Goal: Task Accomplishment & Management: Manage account settings

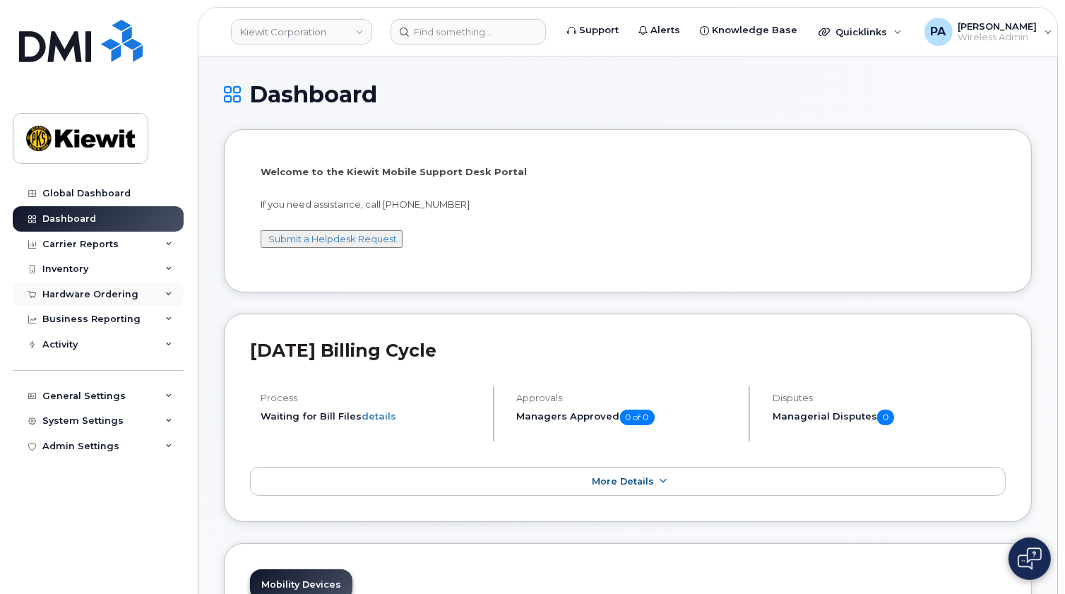
click at [123, 292] on div "Hardware Ordering" at bounding box center [90, 294] width 96 height 11
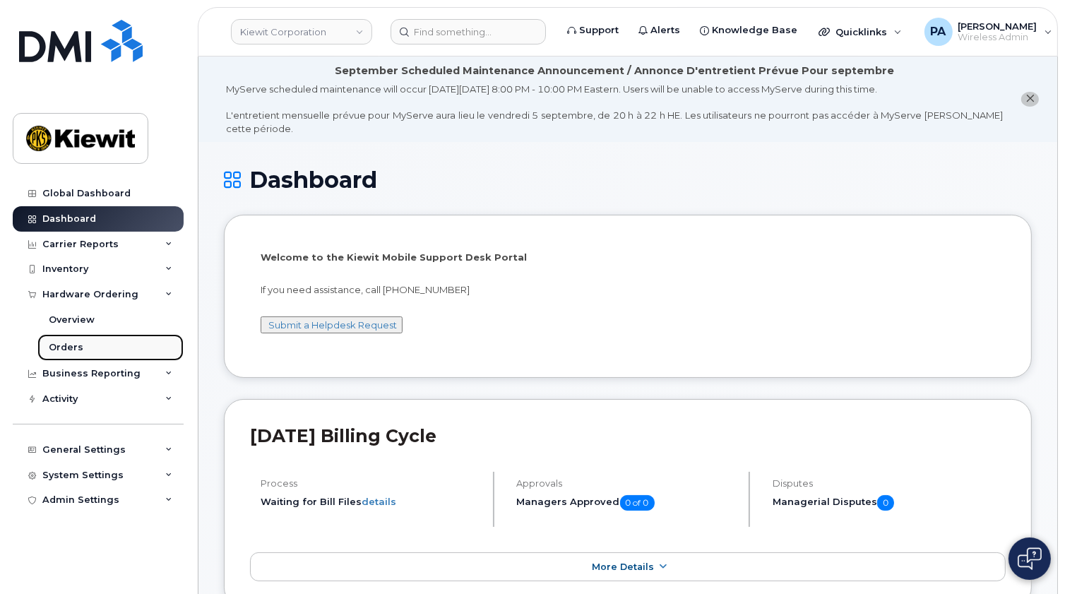
click at [61, 349] on div "Orders" at bounding box center [66, 347] width 35 height 13
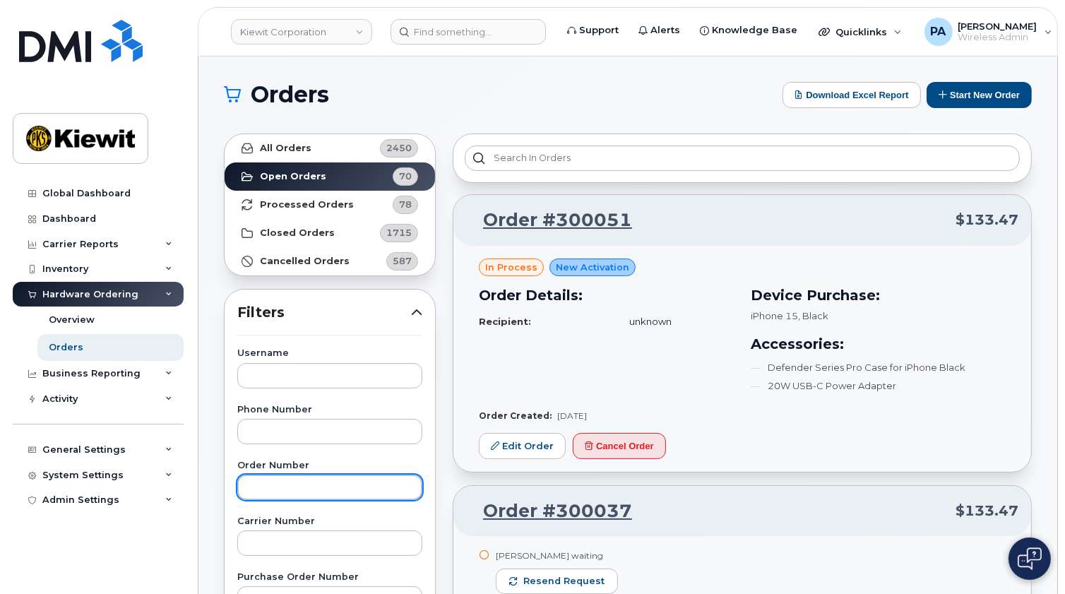
click at [276, 481] on input "text" at bounding box center [329, 487] width 185 height 25
type input "300043"
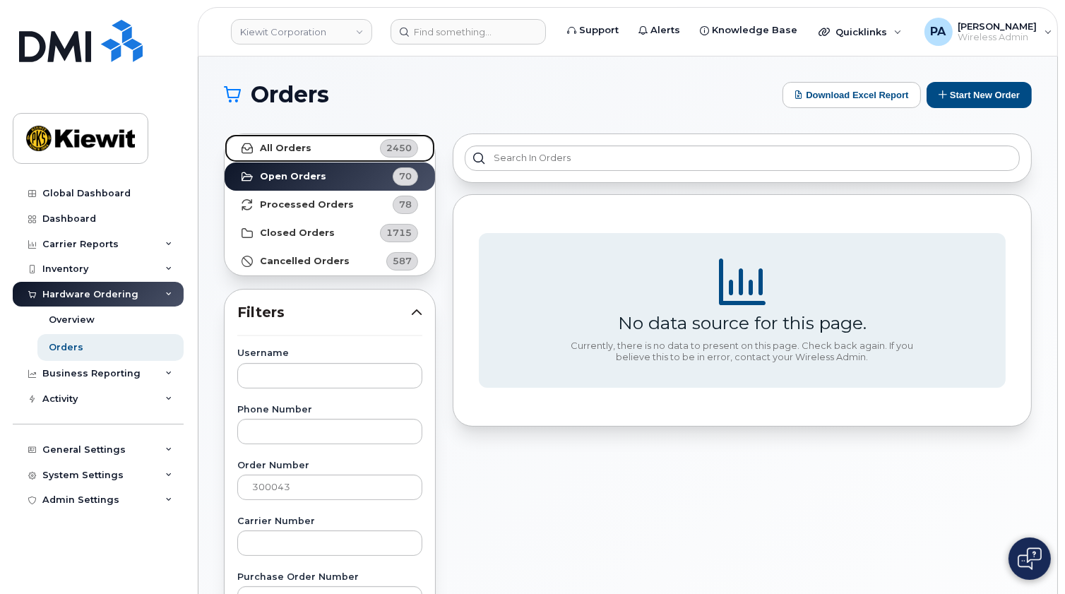
click at [360, 155] on link "All Orders 2450" at bounding box center [330, 148] width 211 height 28
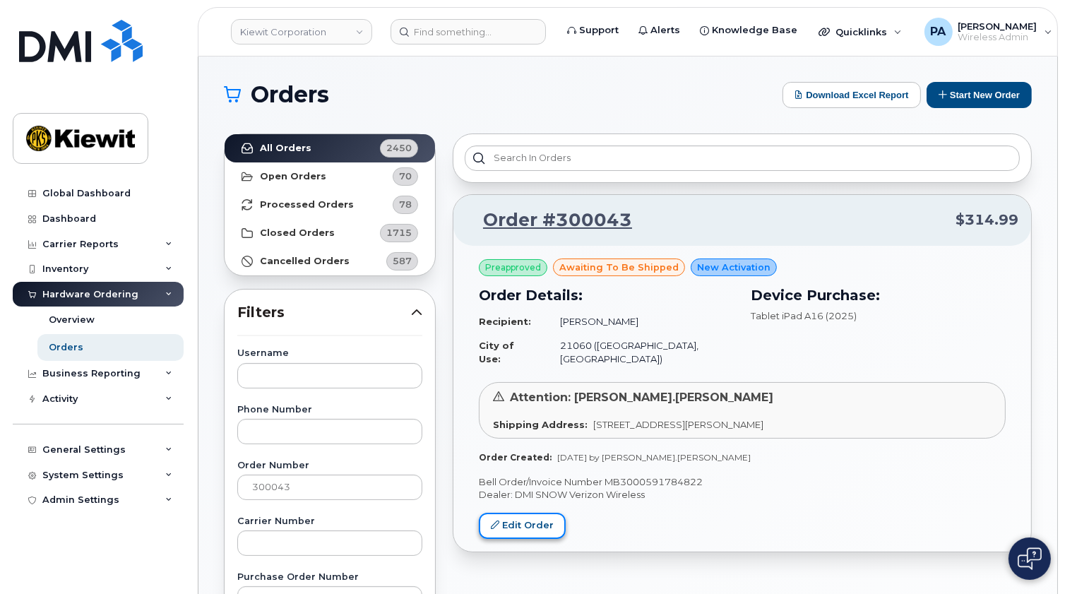
click at [503, 517] on link "Edit Order" at bounding box center [522, 526] width 87 height 26
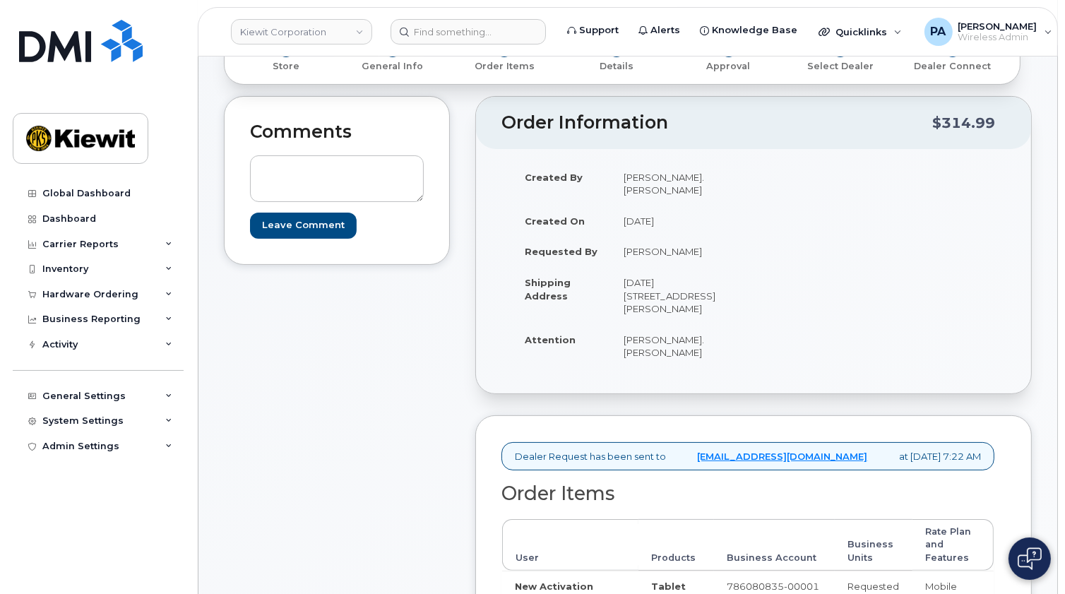
scroll to position [128, 0]
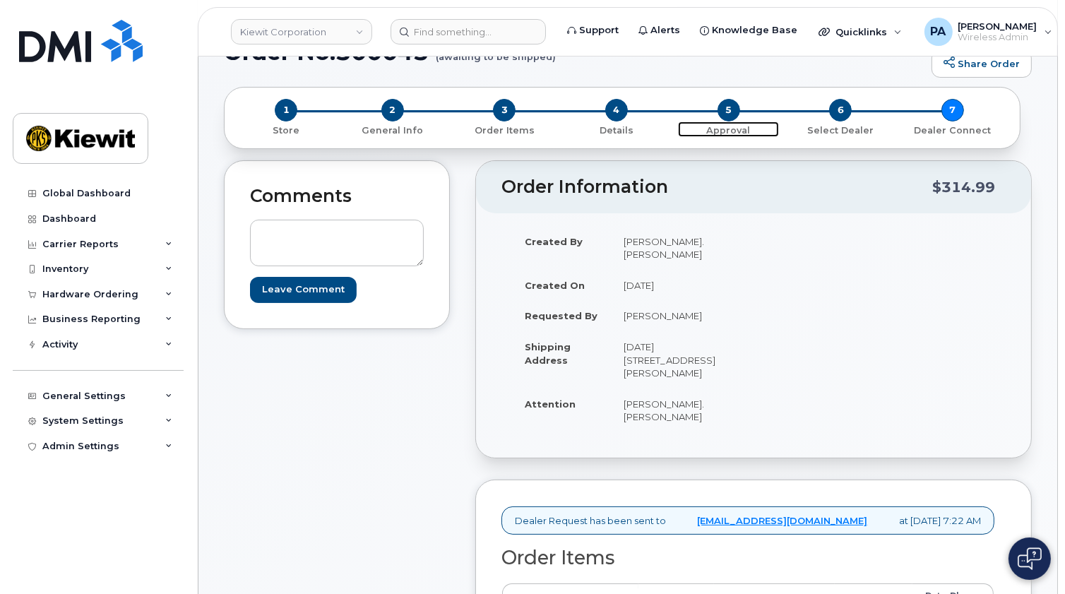
click at [730, 112] on span "5" at bounding box center [729, 110] width 23 height 23
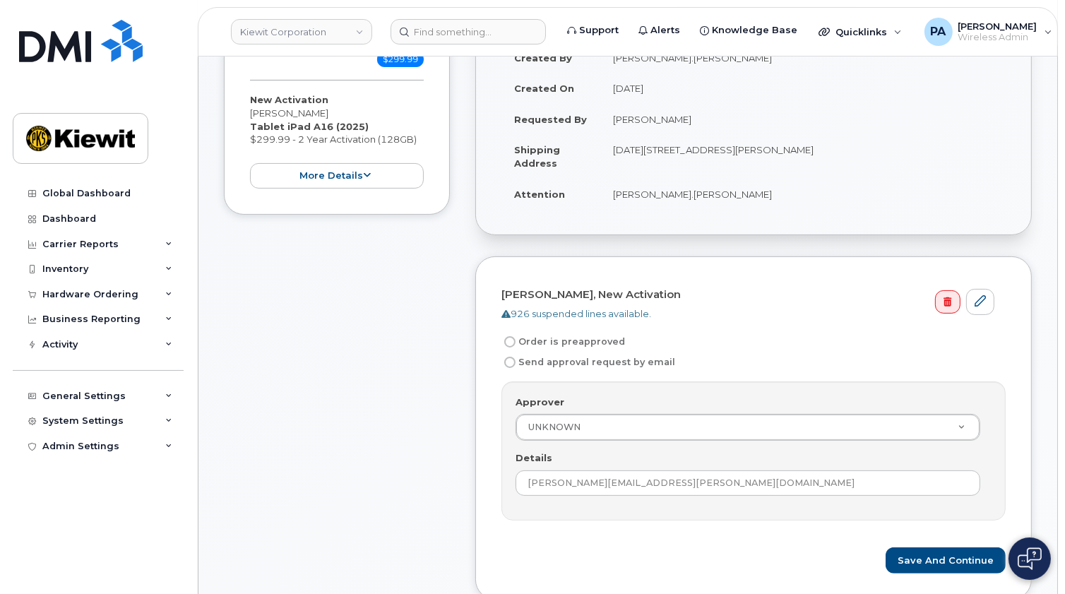
scroll to position [385, 0]
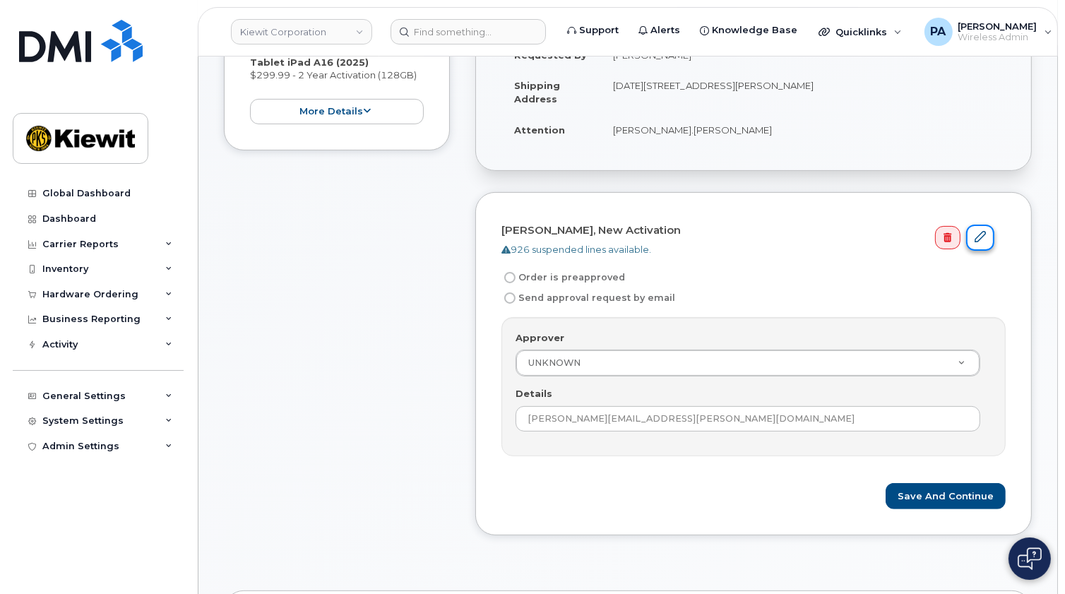
click at [985, 235] on icon at bounding box center [980, 236] width 11 height 11
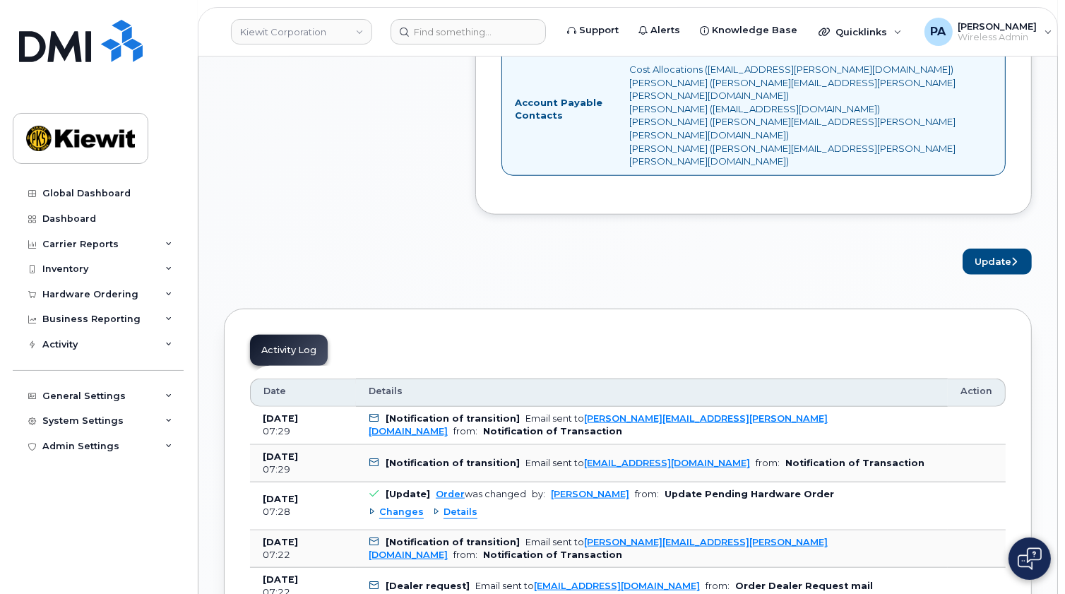
scroll to position [1156, 0]
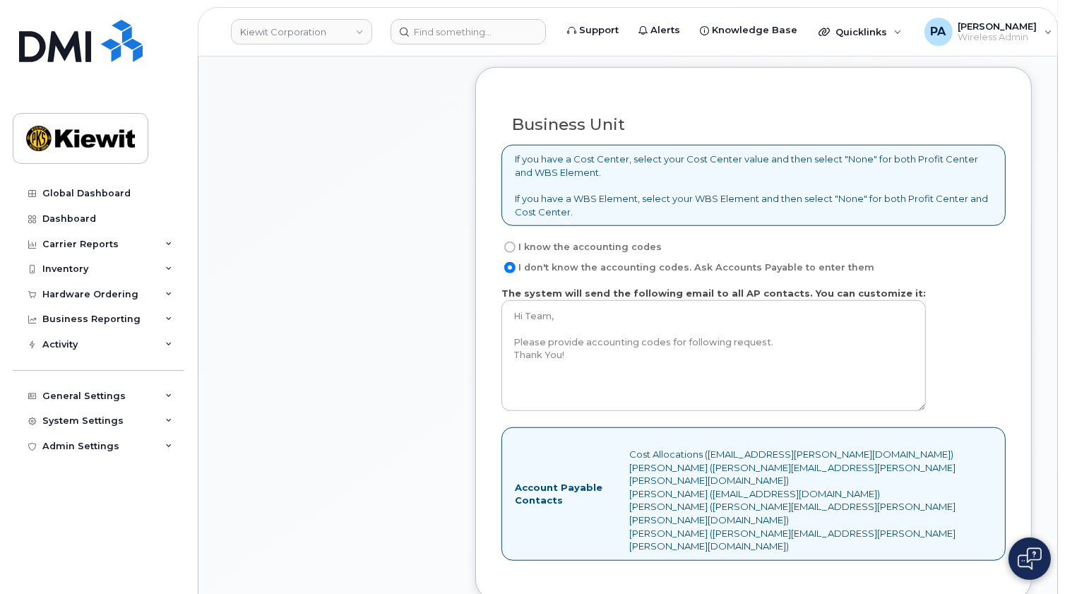
click at [516, 239] on label "I know the accounting codes" at bounding box center [582, 247] width 160 height 17
click at [516, 242] on input "I know the accounting codes" at bounding box center [509, 247] width 11 height 11
radio input "true"
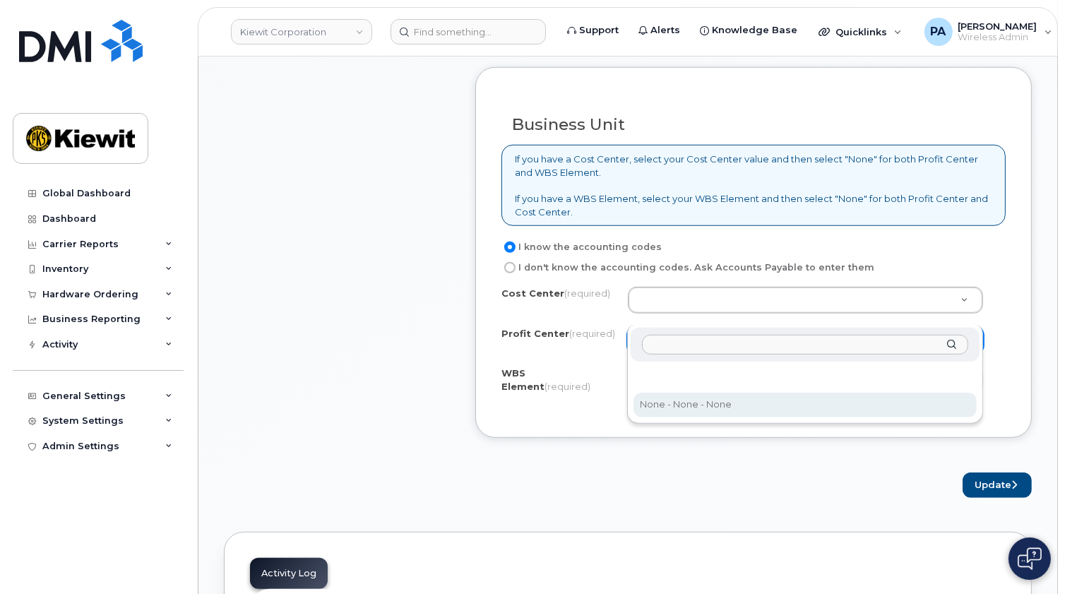
select select "None"
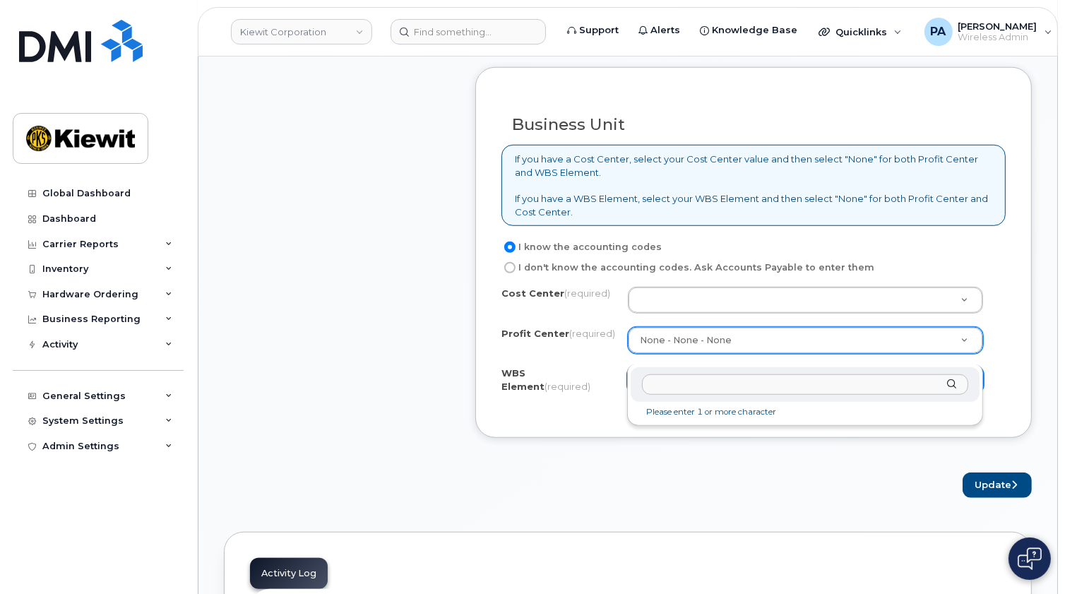
drag, startPoint x: 670, startPoint y: 408, endPoint x: 675, endPoint y: 378, distance: 30.9
click at [675, 378] on div "Please enter 1 or more character" at bounding box center [805, 395] width 356 height 61
click at [675, 379] on input "text" at bounding box center [805, 384] width 326 height 20
type input "None"
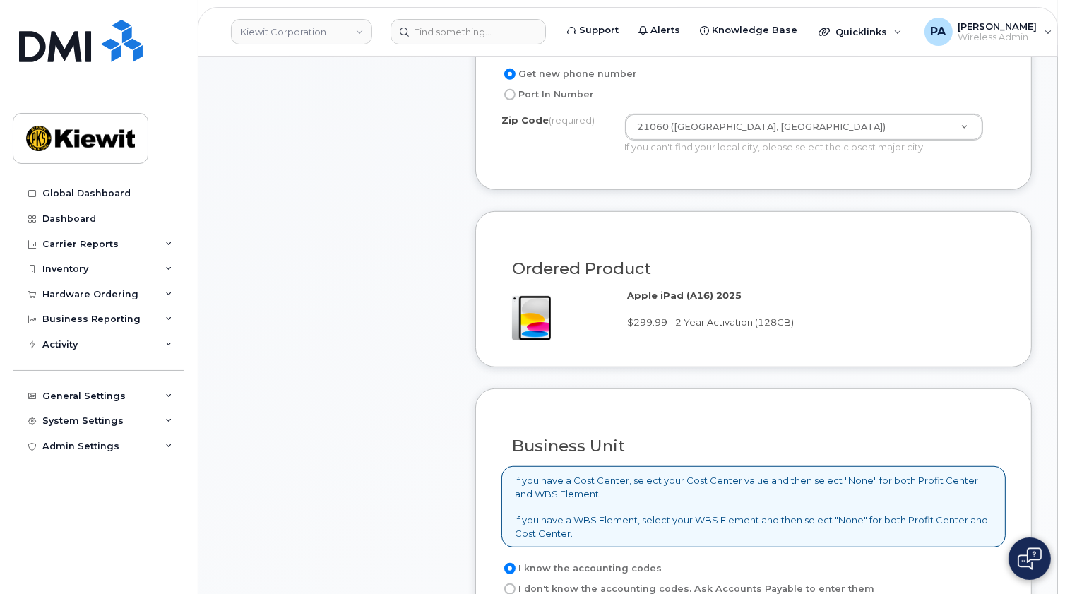
scroll to position [1027, 0]
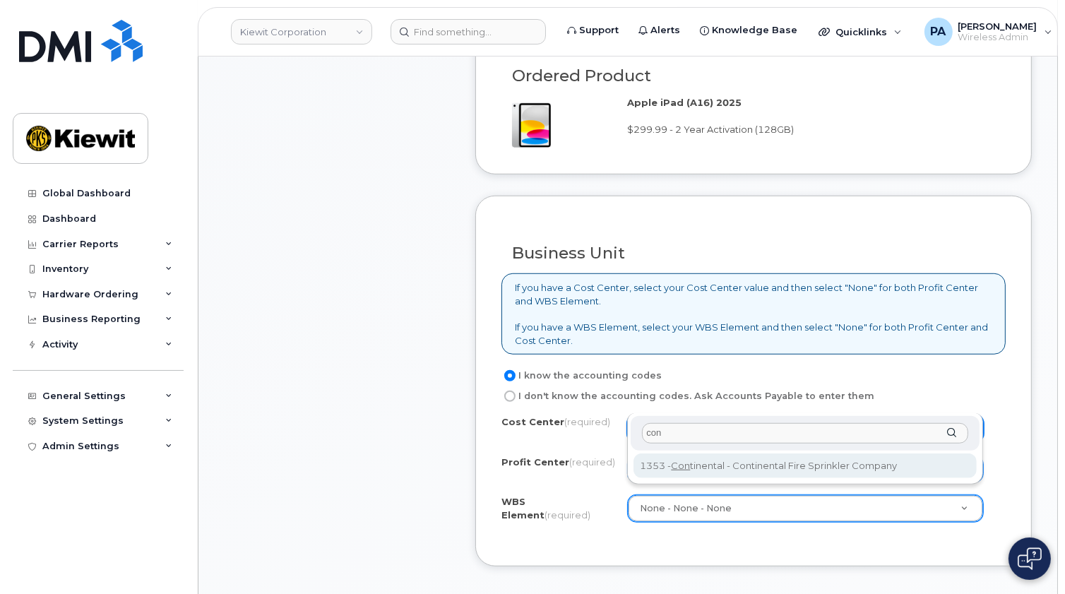
type input "con"
type input "Continental"
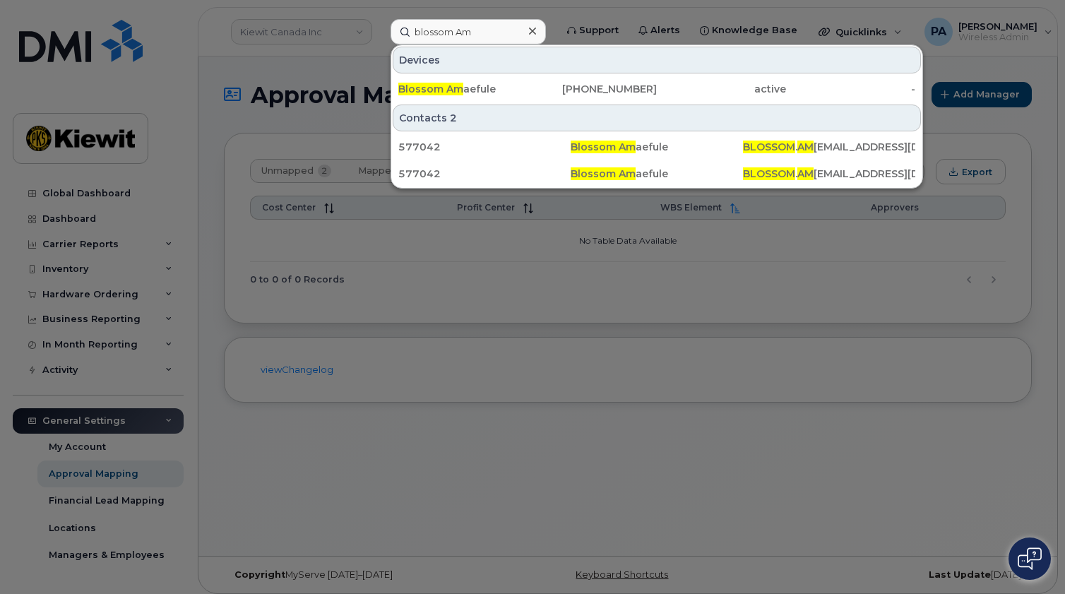
click at [444, 31] on input "blossom Am" at bounding box center [468, 31] width 155 height 25
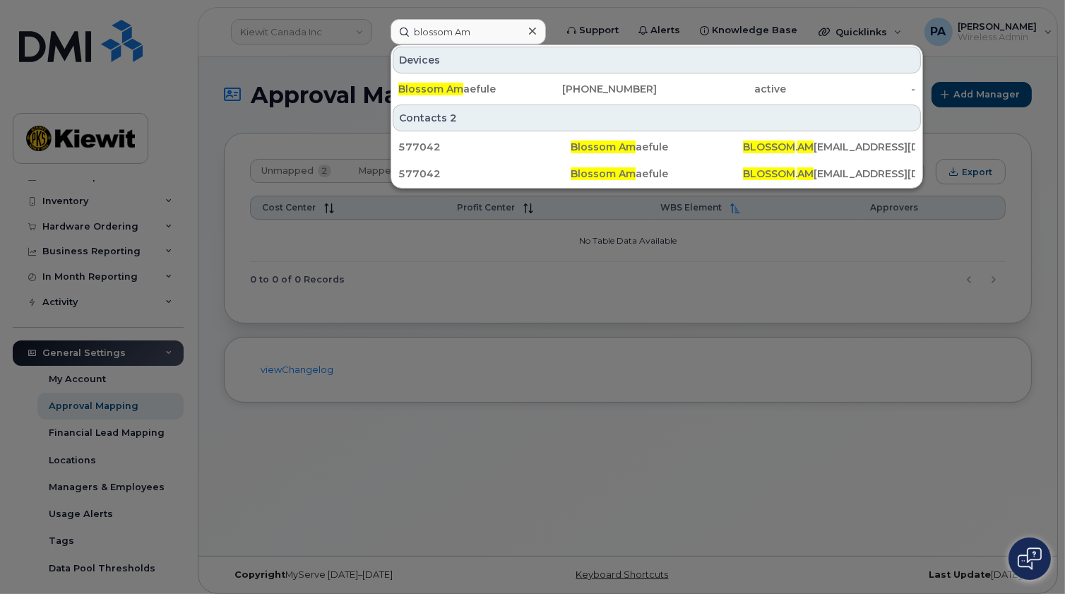
drag, startPoint x: 506, startPoint y: 27, endPoint x: 491, endPoint y: 27, distance: 14.8
click at [491, 27] on input "blossom Am" at bounding box center [468, 31] width 155 height 25
drag, startPoint x: 424, startPoint y: 20, endPoint x: 290, endPoint y: 12, distance: 133.8
click at [379, 19] on div "blossom Am Devices Blossom Am aefule [PHONE_NUMBER] active - Contacts 2 577042 …" at bounding box center [468, 31] width 178 height 25
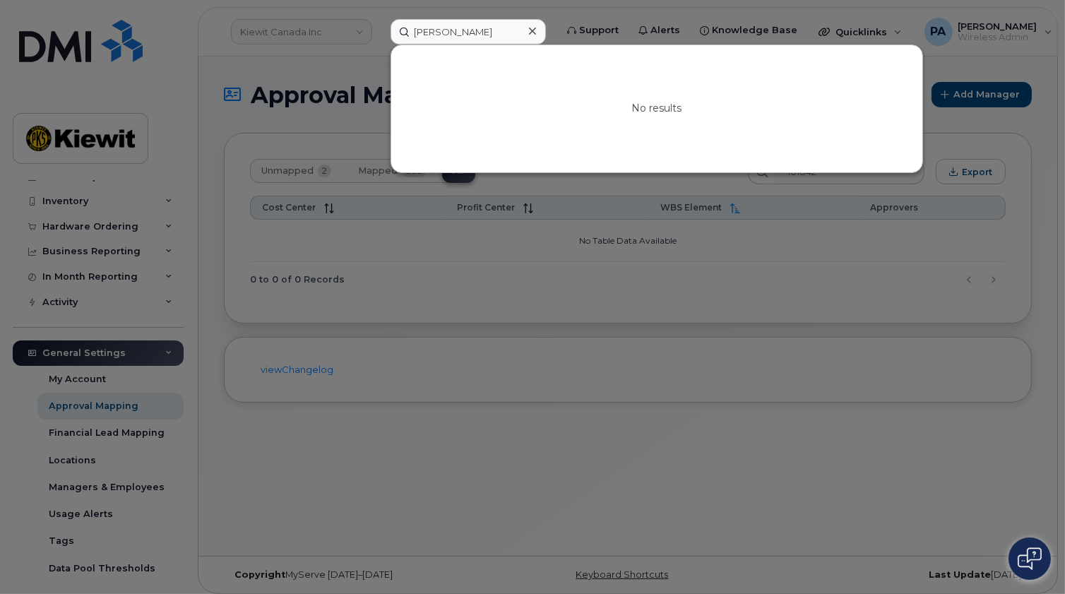
click at [439, 31] on input "[PERSON_NAME]" at bounding box center [468, 31] width 155 height 25
drag, startPoint x: 426, startPoint y: 30, endPoint x: 439, endPoint y: 30, distance: 13.4
click at [433, 30] on input "[PERSON_NAME]" at bounding box center [468, 31] width 155 height 25
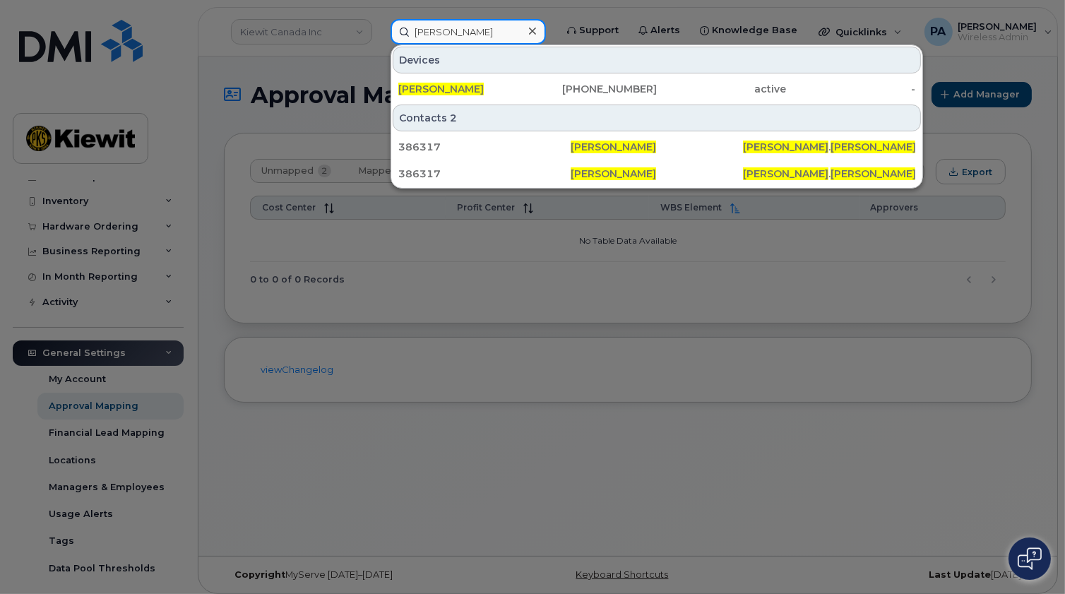
type input "[PERSON_NAME]"
